Goal: Information Seeking & Learning: Learn about a topic

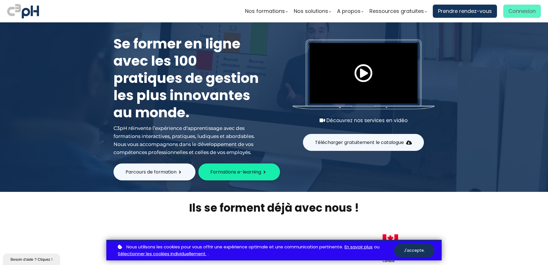
click at [514, 13] on span "Connexion" at bounding box center [521, 11] width 27 height 9
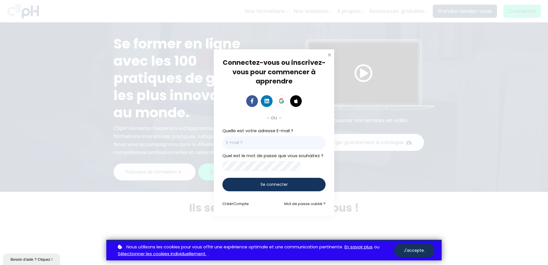
click at [310, 140] on input "email" at bounding box center [273, 142] width 103 height 13
type input "sedrouin@groupebouchersports.com"
click at [285, 187] on span "Se connecter" at bounding box center [273, 184] width 27 height 6
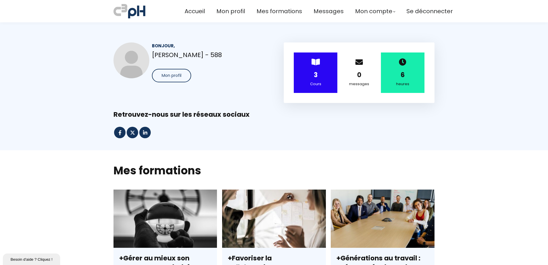
drag, startPoint x: 0, startPoint y: 0, endPoint x: 367, endPoint y: 108, distance: 383.1
click at [367, 108] on div "Bonjour, [PERSON_NAME] - 588 Mon profil > 3 Cours 0 messages 6 heures" at bounding box center [273, 90] width 335 height 96
click at [177, 76] on span "Mon profil" at bounding box center [172, 75] width 20 height 6
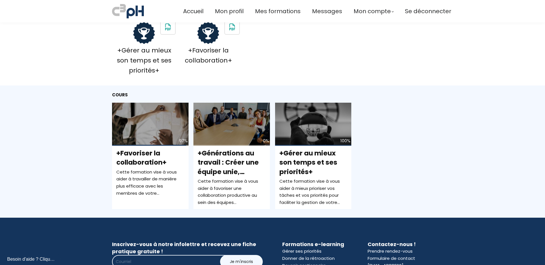
scroll to position [143, 0]
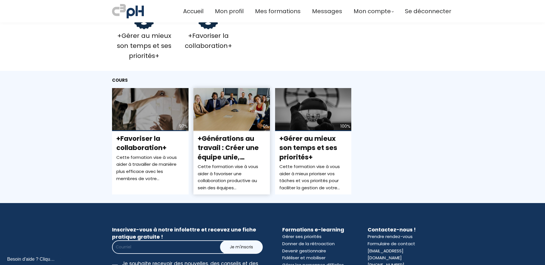
click at [240, 125] on div "0%" at bounding box center [231, 109] width 76 height 43
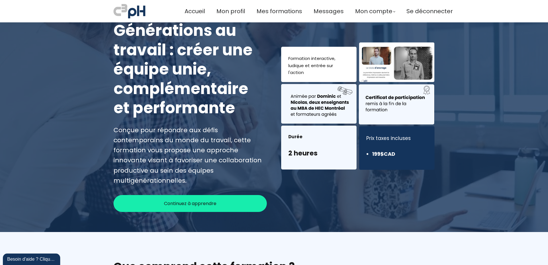
scroll to position [57, 0]
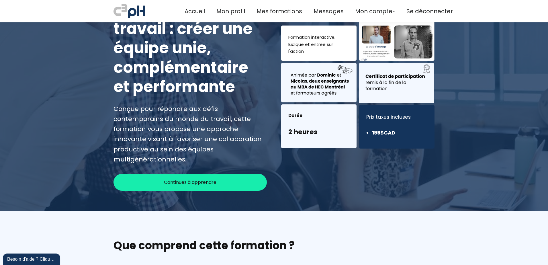
click at [203, 178] on span "Continuez à apprendre" at bounding box center [190, 181] width 52 height 7
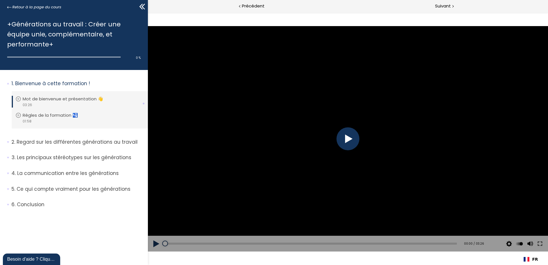
click at [351, 139] on div at bounding box center [347, 138] width 23 height 23
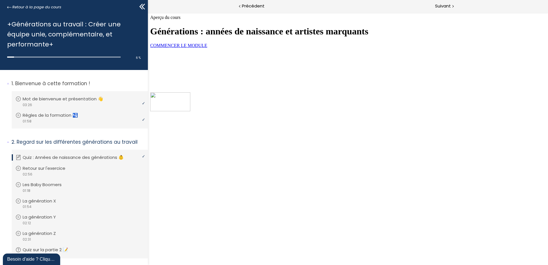
click at [207, 48] on link "COMMENCER LE MODULE" at bounding box center [178, 45] width 57 height 5
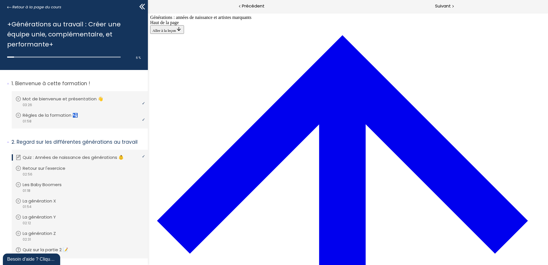
scroll to position [335, 0]
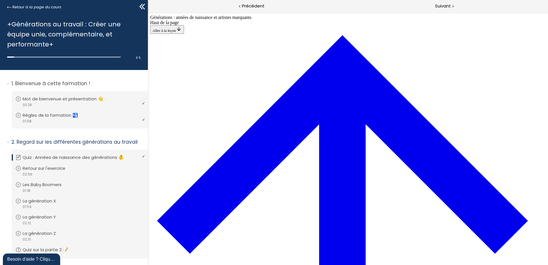
scroll to position [1580, 0]
click at [449, 7] on span "Suivant" at bounding box center [443, 6] width 16 height 7
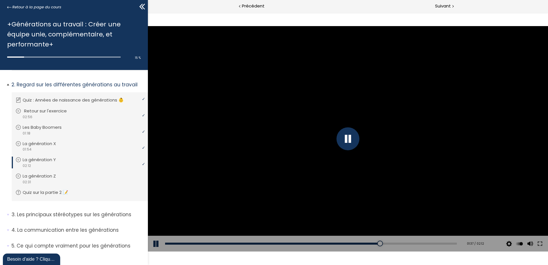
scroll to position [80, 0]
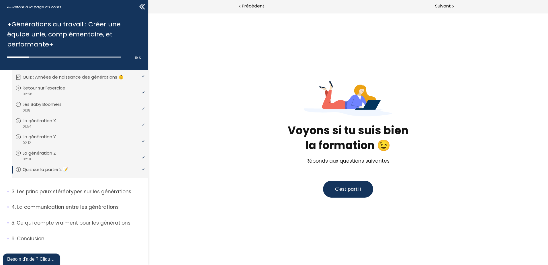
click at [358, 186] on span "C'est parti !" at bounding box center [348, 189] width 26 height 7
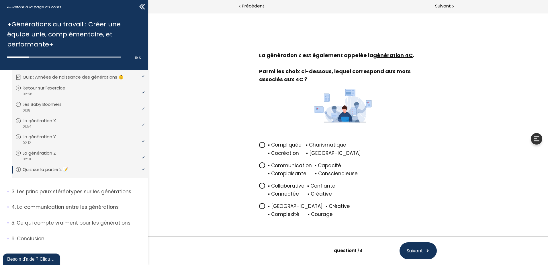
click at [260, 186] on icon at bounding box center [261, 185] width 3 height 3
click at [259, 187] on input "▪ Collaborative ▪ Confiante ▪ Connectée ▪ Créative" at bounding box center [259, 187] width 0 height 0
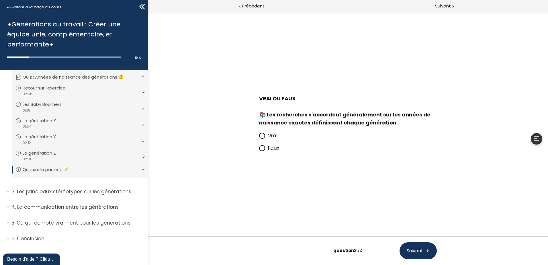
click at [261, 148] on icon at bounding box center [261, 147] width 3 height 3
click at [259, 150] on input "Faux" at bounding box center [259, 150] width 0 height 0
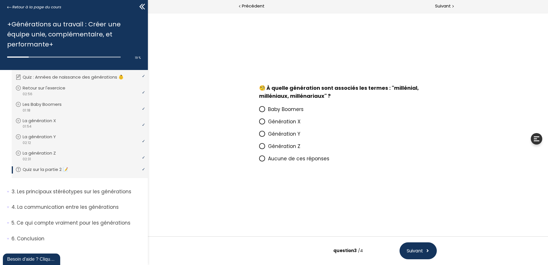
click at [263, 134] on icon at bounding box center [261, 133] width 3 height 3
click at [259, 135] on input "Génération Y" at bounding box center [259, 135] width 0 height 0
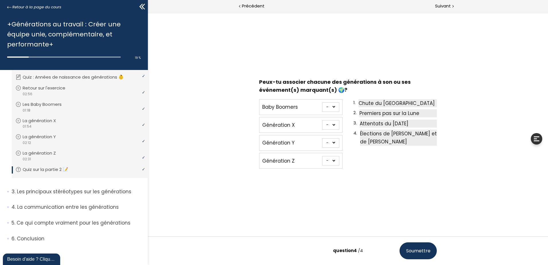
click at [373, 115] on span "Premiers pas sur la Lune" at bounding box center [389, 113] width 60 height 7
click at [335, 105] on select "- 1 2 3 4" at bounding box center [330, 106] width 17 height 9
select select "667aa744ca7f1"
click at [322, 102] on select "- 1 2 3 4" at bounding box center [330, 106] width 17 height 9
click at [333, 160] on select "- 1 2 3 4" at bounding box center [330, 160] width 17 height 9
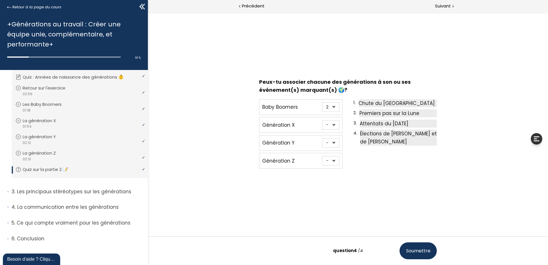
select select "667aa744ca8ce"
click at [322, 156] on select "- 1 2 3 4" at bounding box center [330, 160] width 17 height 9
click at [333, 142] on select "- 1 2 3 4" at bounding box center [330, 142] width 17 height 9
select select "667aa744ca949"
click at [322, 138] on select "- 1 2 3 4" at bounding box center [330, 142] width 17 height 9
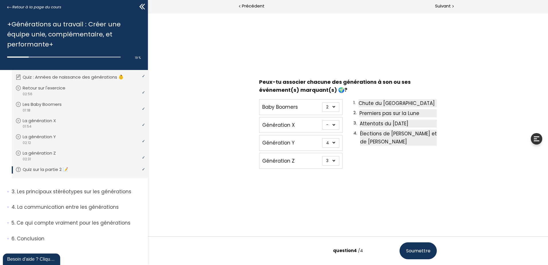
click at [333, 125] on select "- 1 2 3 4" at bounding box center [330, 124] width 17 height 9
select select "667aa744ca862"
click at [322, 120] on select "- 1 2 3 4" at bounding box center [330, 124] width 17 height 9
click at [415, 250] on span "Soumettre" at bounding box center [418, 250] width 24 height 7
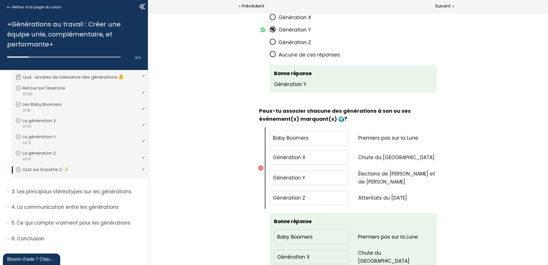
scroll to position [512, 0]
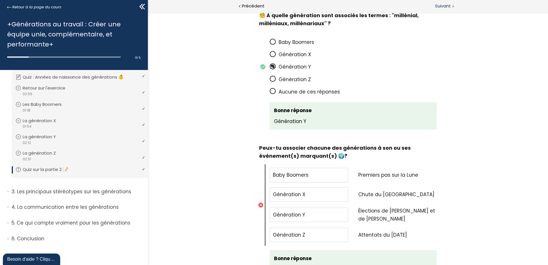
click at [439, 3] on span "Suivant" at bounding box center [443, 6] width 16 height 7
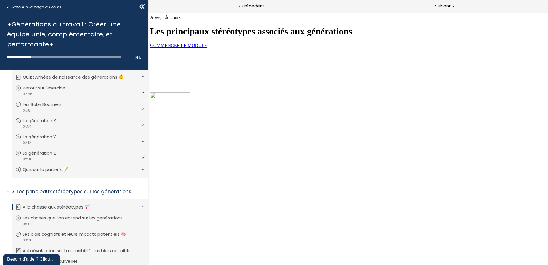
scroll to position [22, 0]
click at [207, 48] on link "COMMENCER LE MODULE" at bounding box center [178, 45] width 57 height 5
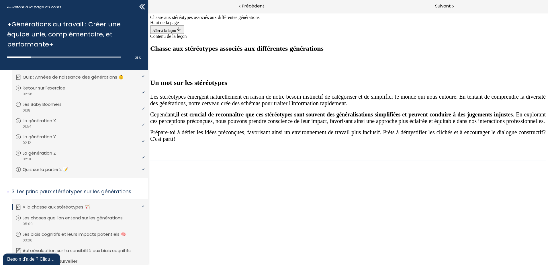
scroll to position [86, 0]
click at [439, 1] on div "Suivant" at bounding box center [448, 6] width 200 height 13
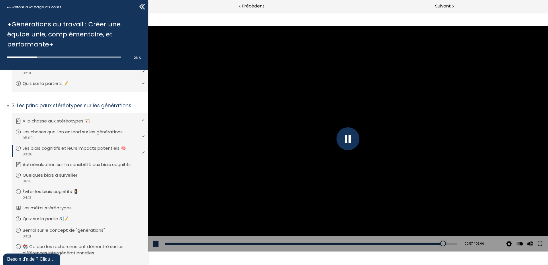
scroll to position [195, 0]
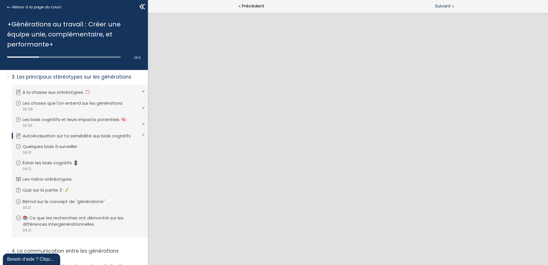
click at [445, 8] on span "Suivant" at bounding box center [443, 6] width 16 height 7
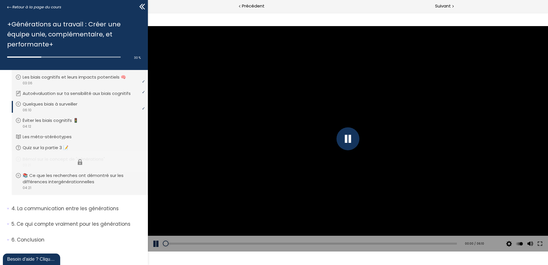
scroll to position [239, 0]
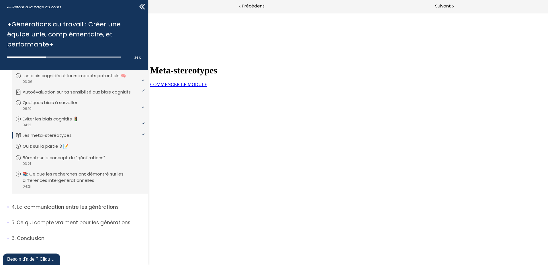
click at [207, 87] on span "COMMENCER LE MODULE" at bounding box center [178, 84] width 57 height 5
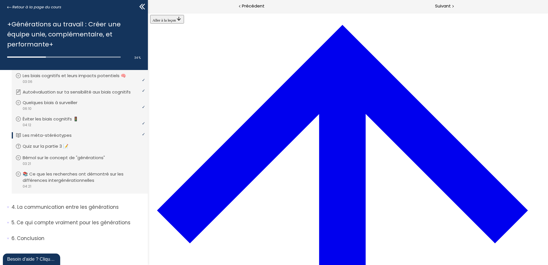
scroll to position [965, 0]
click at [445, 8] on span "Suivant" at bounding box center [443, 6] width 16 height 7
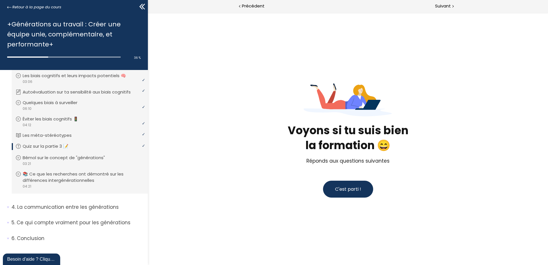
click at [344, 192] on span "C'est parti !" at bounding box center [348, 189] width 26 height 7
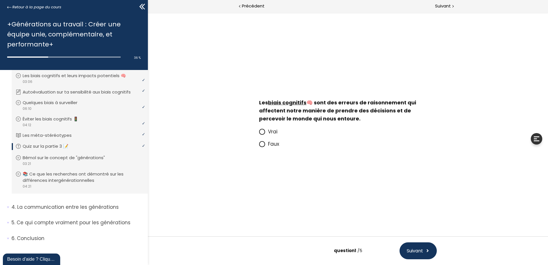
click at [261, 132] on icon at bounding box center [261, 131] width 3 height 3
click at [259, 133] on input "Vrai" at bounding box center [259, 133] width 0 height 0
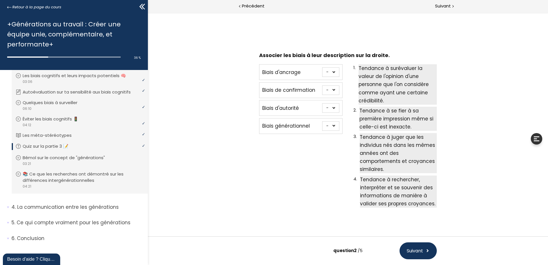
scroll to position [4, 0]
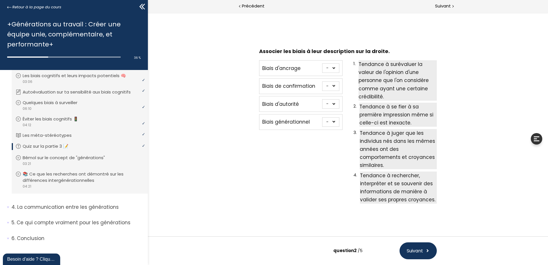
click at [330, 69] on select "- 1 2 3 4" at bounding box center [330, 67] width 17 height 9
select select "667aa74778384"
click at [322, 63] on select "- 1 2 3 4" at bounding box center [330, 67] width 17 height 9
click at [333, 87] on select "- 1 2 3 4" at bounding box center [330, 85] width 17 height 9
select select "667aa74778384"
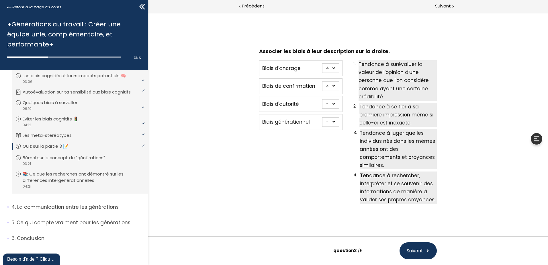
click at [322, 81] on select "- 1 2 3 4" at bounding box center [330, 85] width 17 height 9
click at [335, 68] on select "- 1 2 3 4" at bounding box center [330, 67] width 17 height 9
select select "667aa74778345"
click at [322, 63] on select "- 1 2 3 4" at bounding box center [330, 67] width 17 height 9
click at [333, 121] on select "- 1 2 3 4" at bounding box center [330, 121] width 17 height 9
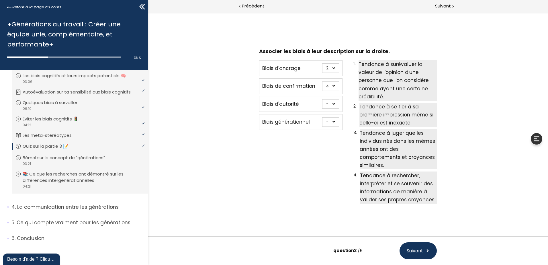
select select "667aa747783c5"
click at [322, 117] on select "- 1 2 3 4" at bounding box center [330, 121] width 17 height 9
click at [333, 103] on select "- 1 2 3 4" at bounding box center [330, 103] width 17 height 9
select select "667aa74778402"
click at [322, 99] on select "- 1 2 3 4" at bounding box center [330, 103] width 17 height 9
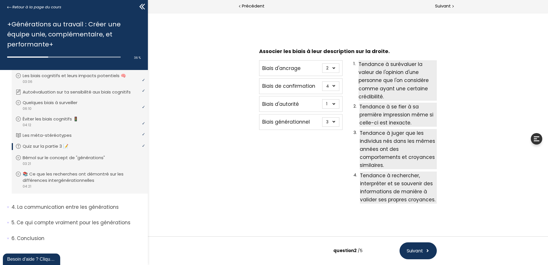
drag, startPoint x: 406, startPoint y: 249, endPoint x: 372, endPoint y: 213, distance: 49.4
click at [406, 248] on span "Suivant" at bounding box center [414, 250] width 16 height 7
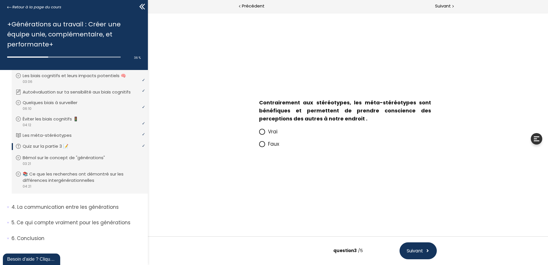
scroll to position [0, 0]
click at [262, 146] on span at bounding box center [262, 144] width 6 height 6
click at [259, 145] on input "Faux" at bounding box center [259, 145] width 0 height 0
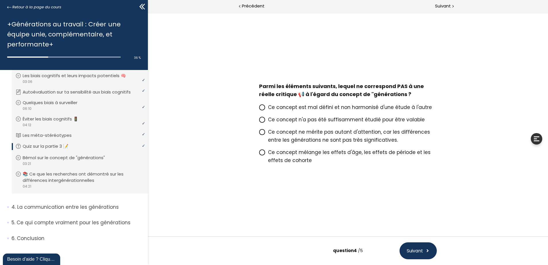
click at [262, 133] on icon at bounding box center [261, 131] width 3 height 3
click at [259, 133] on input "Ce concept ne mérite pas autant d'attention, car les différences entre les géné…" at bounding box center [259, 133] width 0 height 0
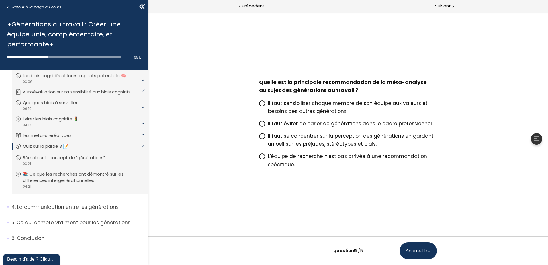
click at [262, 123] on icon at bounding box center [261, 123] width 3 height 3
click at [259, 125] on input "Il faut éviter de parler de générations dans le cadre professionnel." at bounding box center [259, 125] width 0 height 0
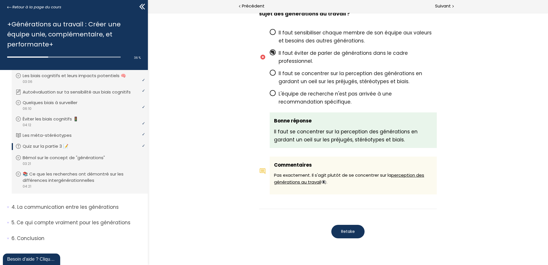
scroll to position [988, 0]
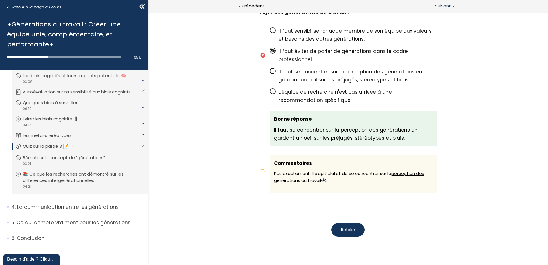
click at [442, 8] on span "Suivant" at bounding box center [443, 6] width 16 height 7
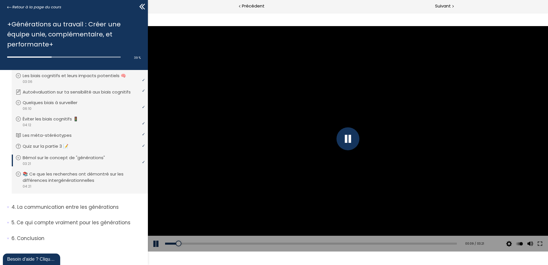
click at [344, 137] on div at bounding box center [347, 138] width 23 height 23
click at [155, 243] on button at bounding box center [156, 243] width 17 height 16
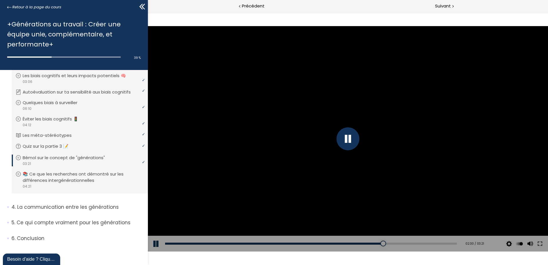
drag, startPoint x: 345, startPoint y: 139, endPoint x: 349, endPoint y: 132, distance: 7.7
click at [345, 138] on div at bounding box center [347, 138] width 23 height 23
